Goal: Task Accomplishment & Management: Use online tool/utility

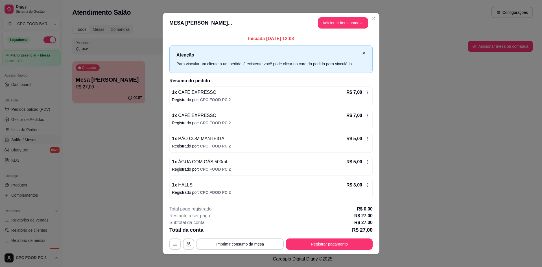
click at [363, 51] on icon "close" at bounding box center [364, 52] width 3 height 3
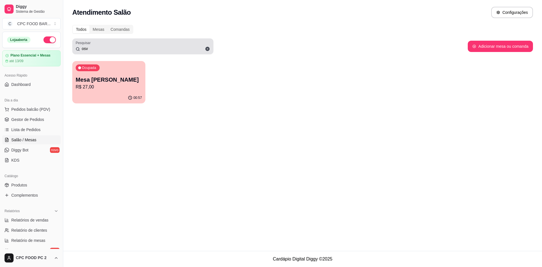
click at [156, 52] on div "Pesquisar osv" at bounding box center [142, 46] width 141 height 16
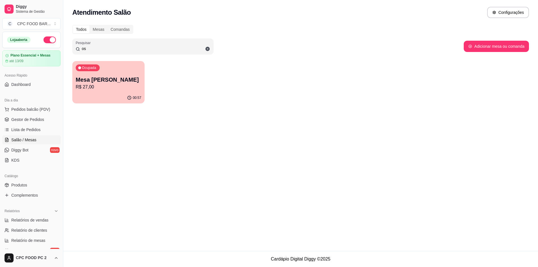
type input "o"
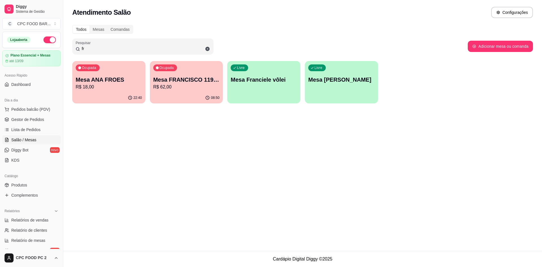
type input "f"
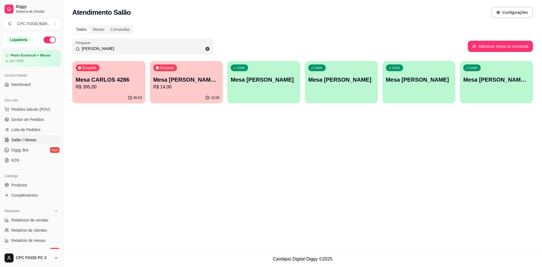
type input "[PERSON_NAME]"
click at [133, 77] on p "Mesa CARLOS 4286" at bounding box center [109, 80] width 64 height 8
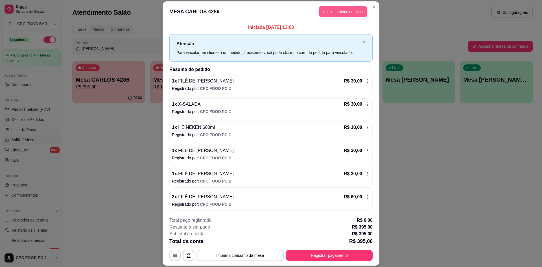
click at [350, 8] on button "Adicionar itens na mesa" at bounding box center [343, 11] width 49 height 11
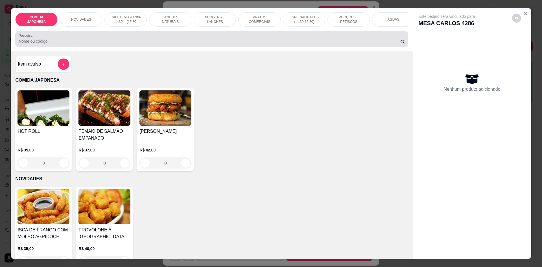
click at [248, 44] on input "Pesquisa" at bounding box center [210, 41] width 382 height 6
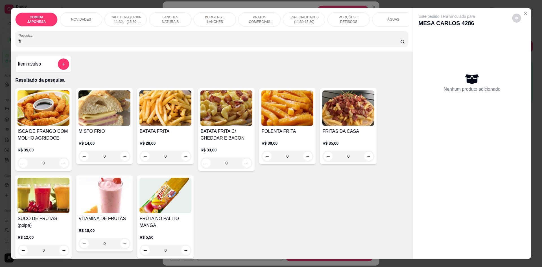
type input "fr"
click at [263, 18] on p "PRATOS COMERCIAIS (11:30-15:30)" at bounding box center [259, 19] width 33 height 9
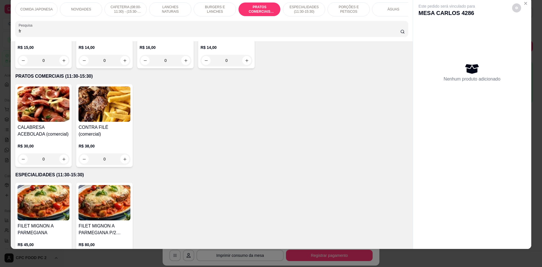
scroll to position [789, 0]
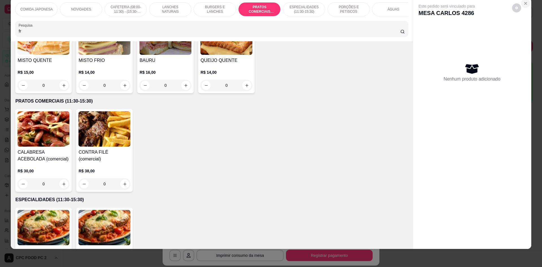
click at [524, 3] on icon "Close" at bounding box center [526, 3] width 5 height 5
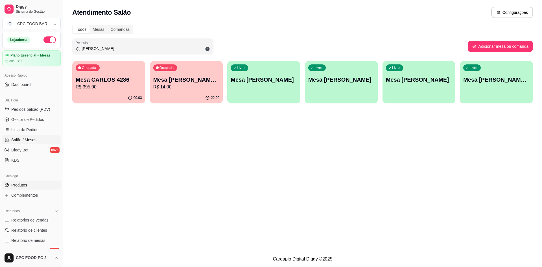
click at [33, 186] on link "Produtos" at bounding box center [31, 185] width 58 height 9
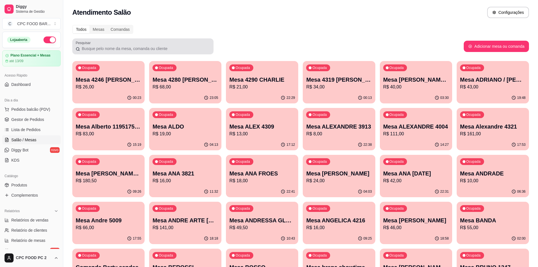
click at [129, 51] on input "Pesquisar" at bounding box center [145, 49] width 130 height 6
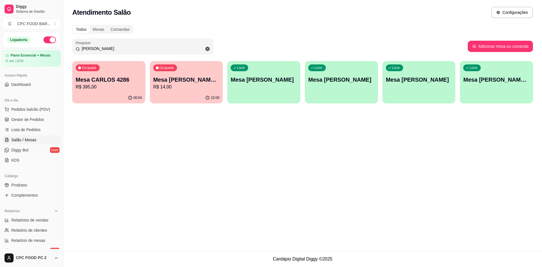
type input "CARLOS"
click at [124, 72] on div "Ocupada Mesa CARLOS 4286 R$ 395,00" at bounding box center [108, 76] width 73 height 31
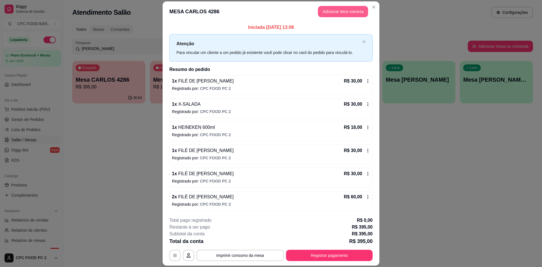
click at [327, 15] on button "Adicionar itens na mesa" at bounding box center [343, 11] width 50 height 11
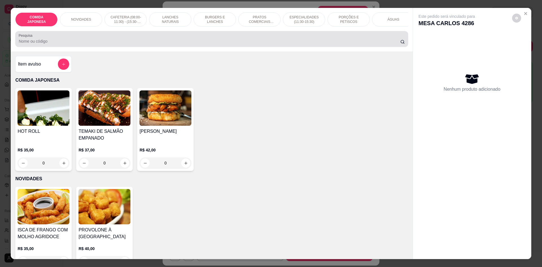
click at [244, 39] on div at bounding box center [212, 38] width 386 height 11
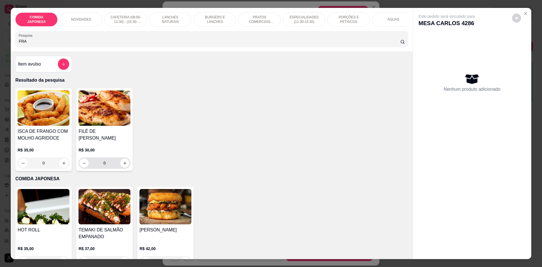
type input "FRA"
click at [123, 161] on icon "increase-product-quantity" at bounding box center [125, 163] width 4 height 4
type input "1"
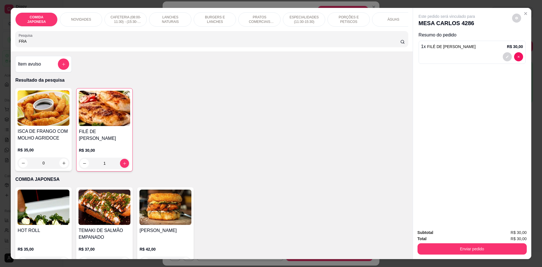
drag, startPoint x: 78, startPoint y: 44, endPoint x: 1, endPoint y: 54, distance: 77.8
click at [1, 54] on div "COMIDA JAPONESA NOVIDADES CAFETERIA (08:00-11:30) - (15:30-18:00) LANCHES NATUR…" at bounding box center [271, 133] width 542 height 267
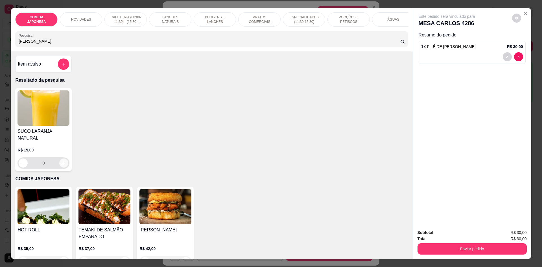
type input "LARA"
click at [64, 161] on icon "increase-product-quantity" at bounding box center [64, 163] width 4 height 4
type input "1"
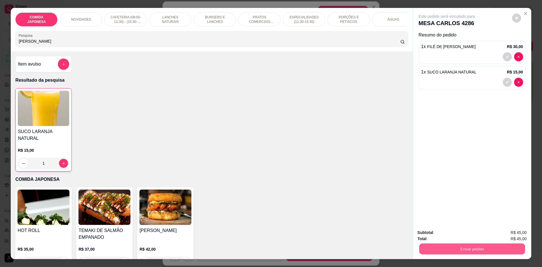
click at [429, 250] on button "Enviar pedido" at bounding box center [472, 248] width 106 height 11
click at [451, 234] on button "Não registrar e enviar pedido" at bounding box center [453, 235] width 57 height 10
